Goal: Information Seeking & Learning: Learn about a topic

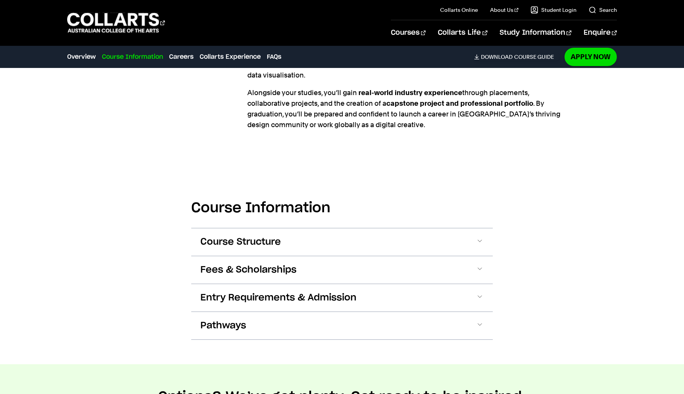
scroll to position [799, 0]
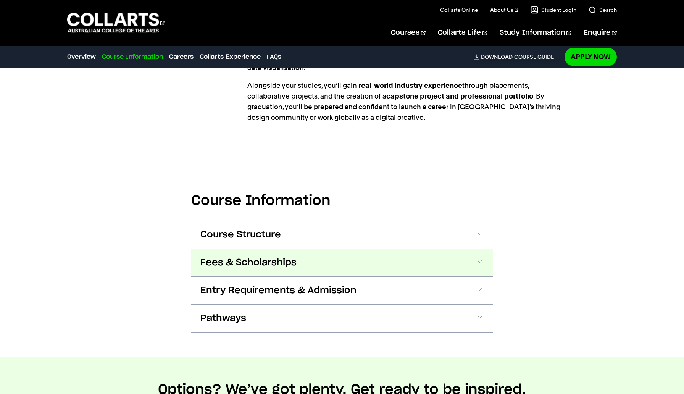
click at [428, 249] on button "Fees & Scholarships" at bounding box center [342, 262] width 302 height 27
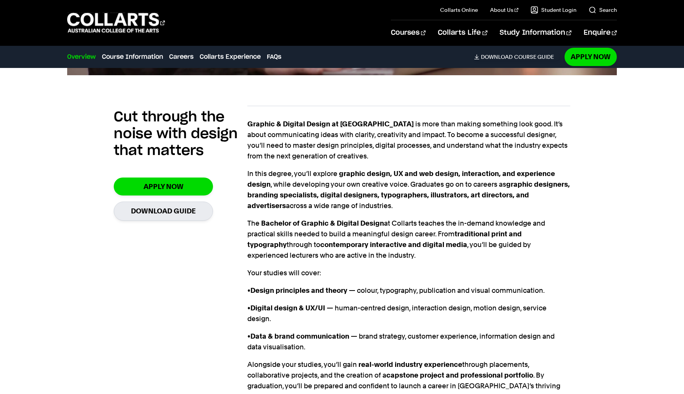
scroll to position [415, 0]
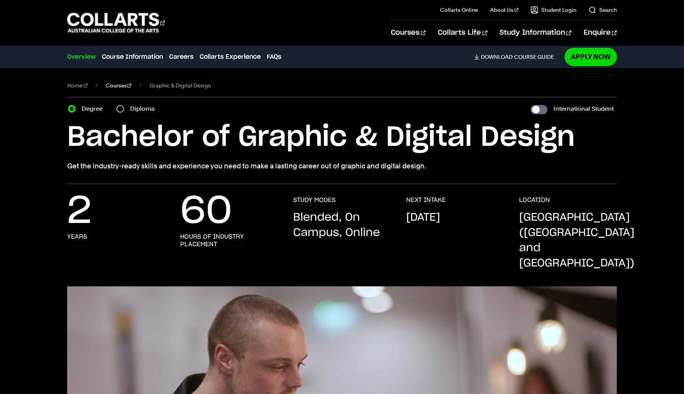
click at [116, 82] on link "Courses" at bounding box center [119, 85] width 26 height 11
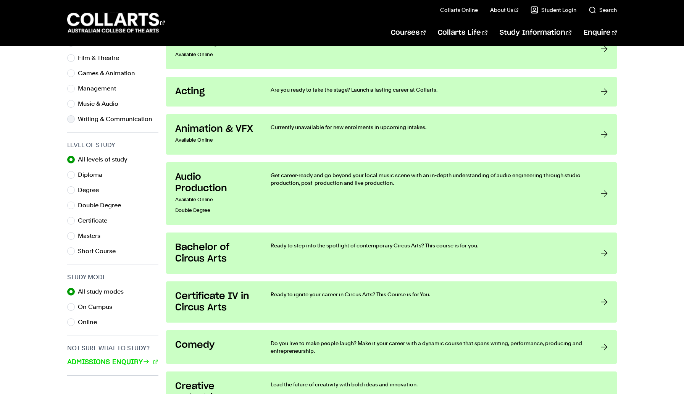
scroll to position [301, 0]
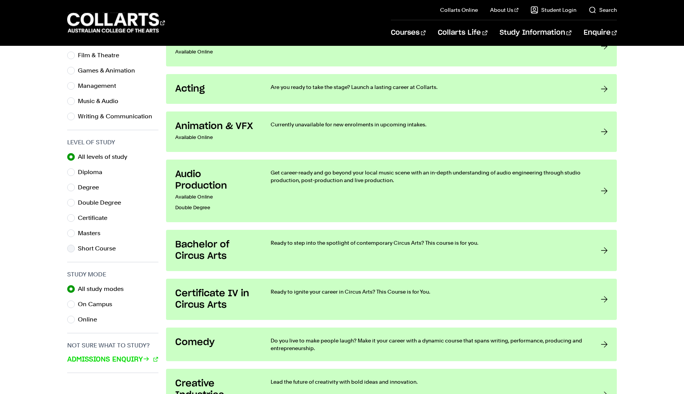
click at [87, 247] on label "Short Course" at bounding box center [100, 248] width 44 height 11
click at [75, 247] on input "Short Course" at bounding box center [71, 249] width 8 height 8
radio input "true"
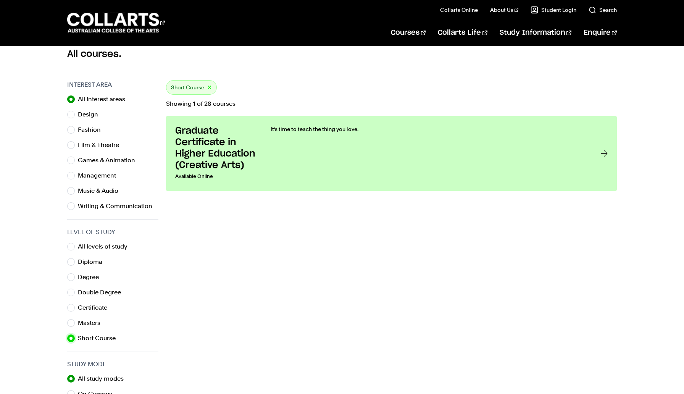
scroll to position [210, 0]
